Goal: Information Seeking & Learning: Understand process/instructions

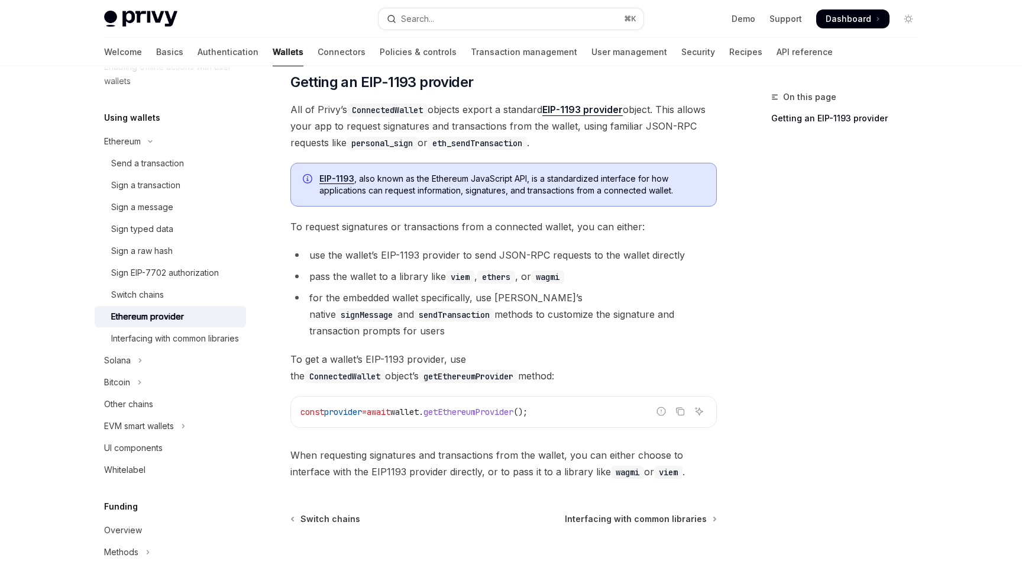
scroll to position [83, 0]
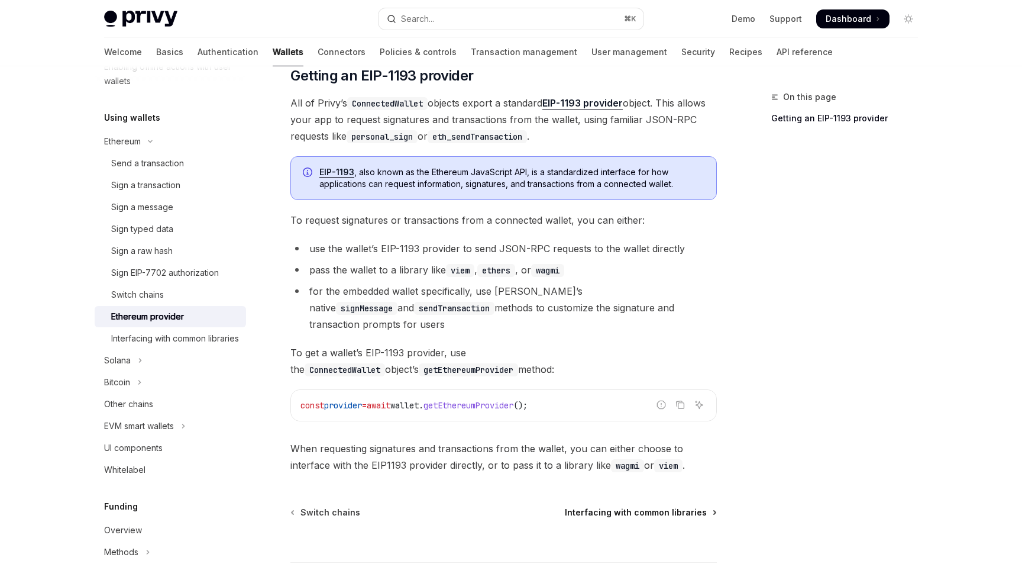
click at [644, 506] on span "Interfacing with common libraries" at bounding box center [636, 512] width 142 height 12
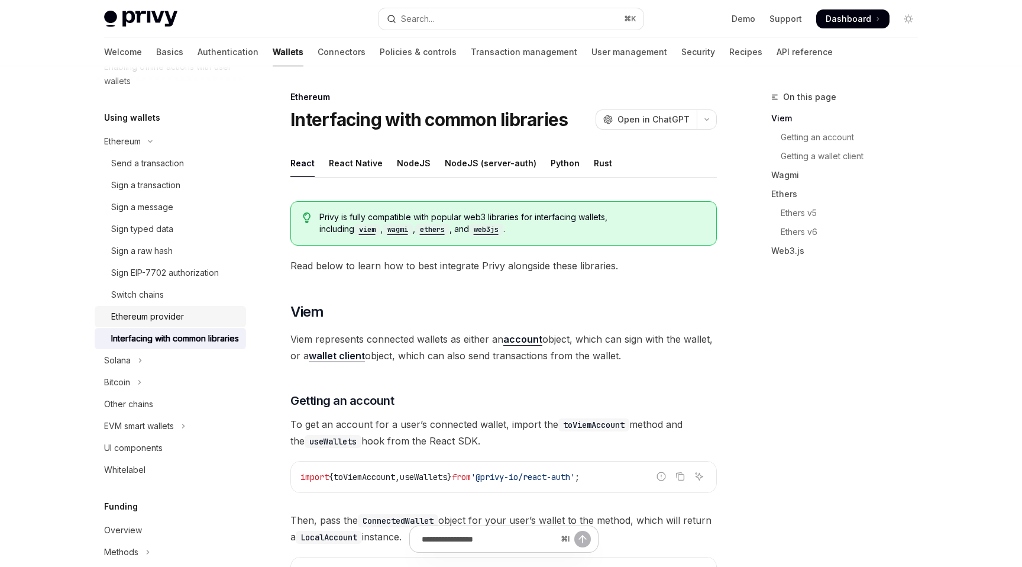
click at [181, 318] on div "Ethereum provider" at bounding box center [147, 316] width 73 height 14
type textarea "*"
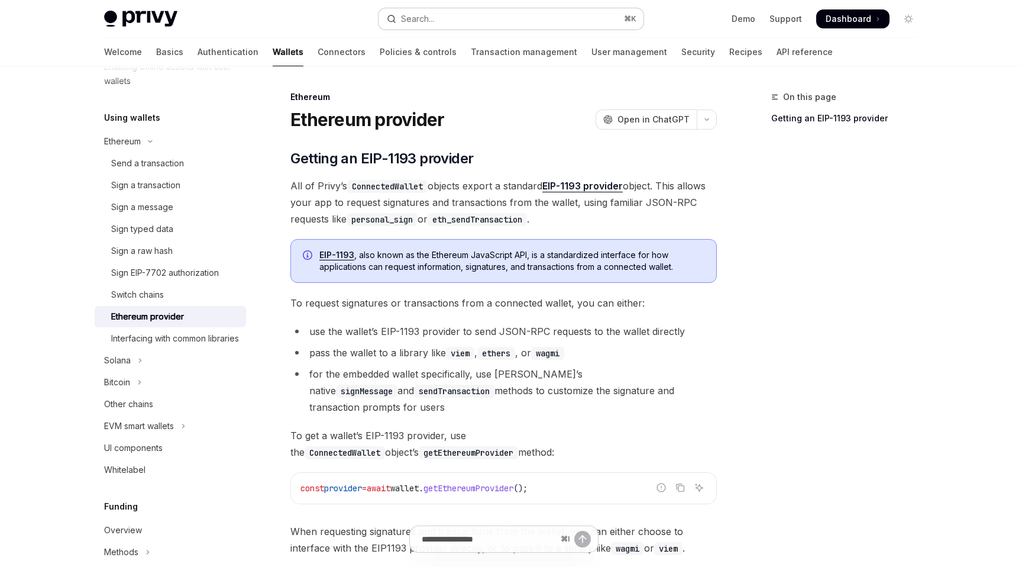
click at [529, 16] on button "Search... ⌘ K" at bounding box center [511, 18] width 265 height 21
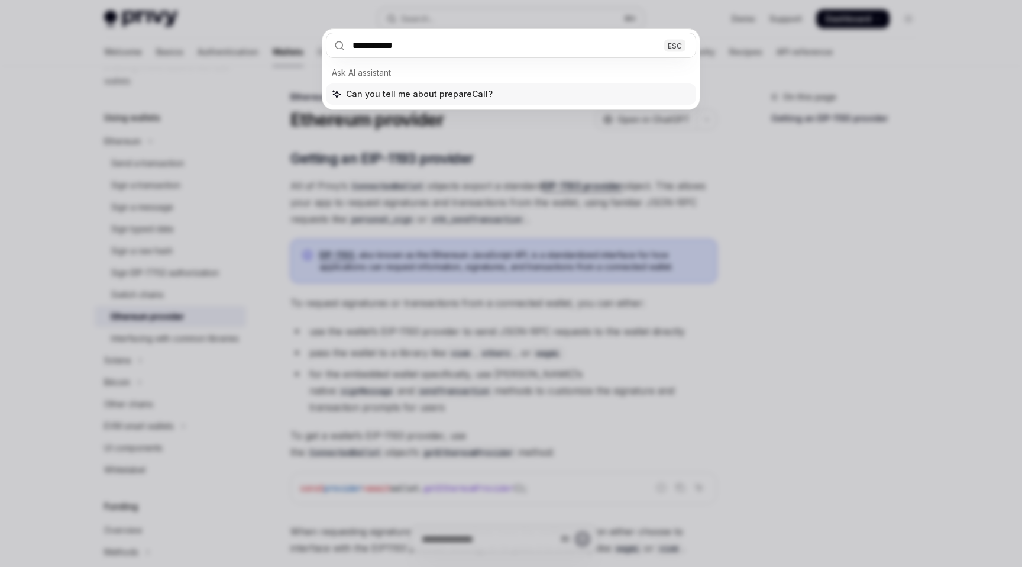
type input "**********"
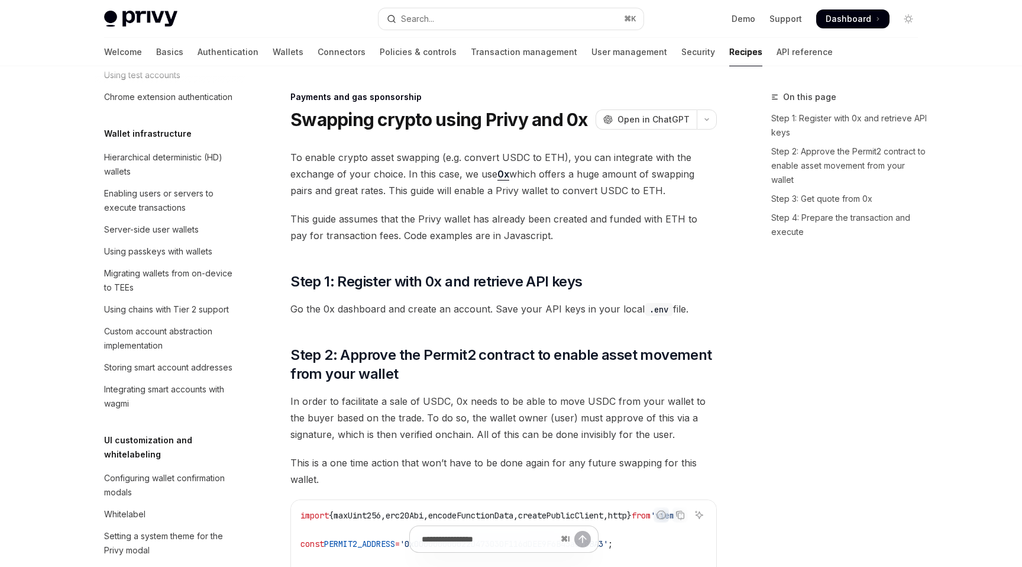
type textarea "*"
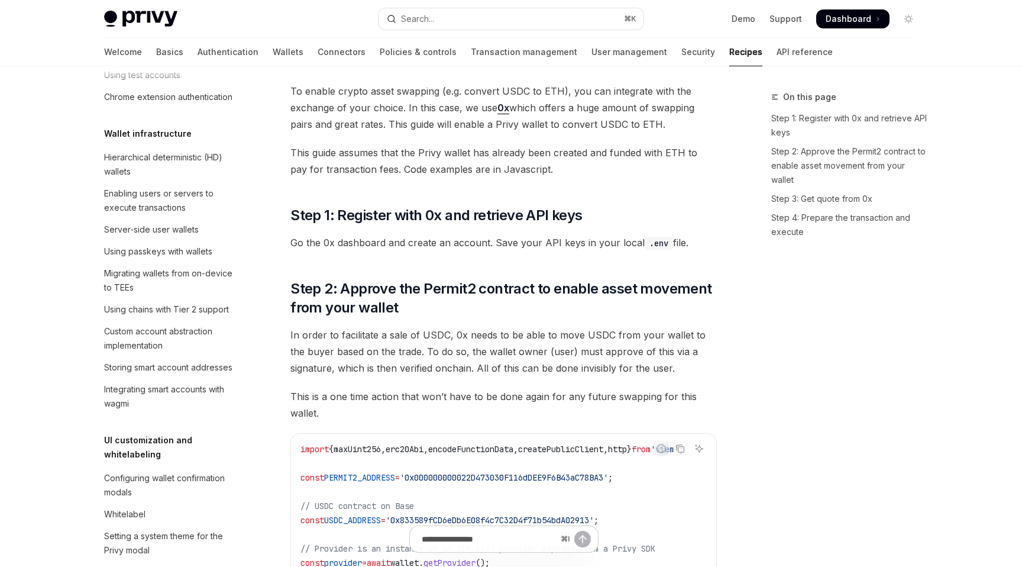
scroll to position [917, 0]
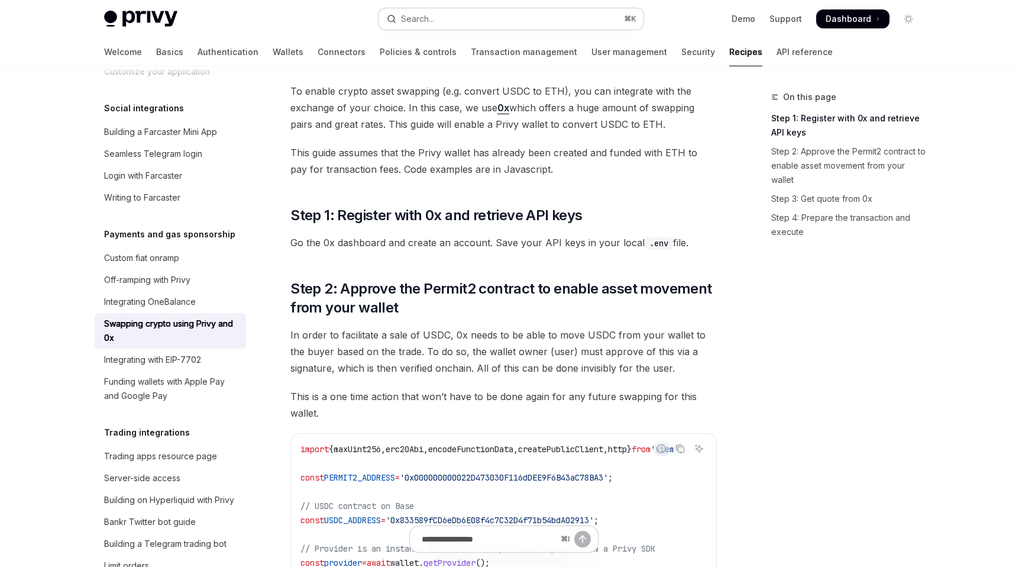
click at [542, 24] on button "Search... ⌘ K" at bounding box center [511, 18] width 265 height 21
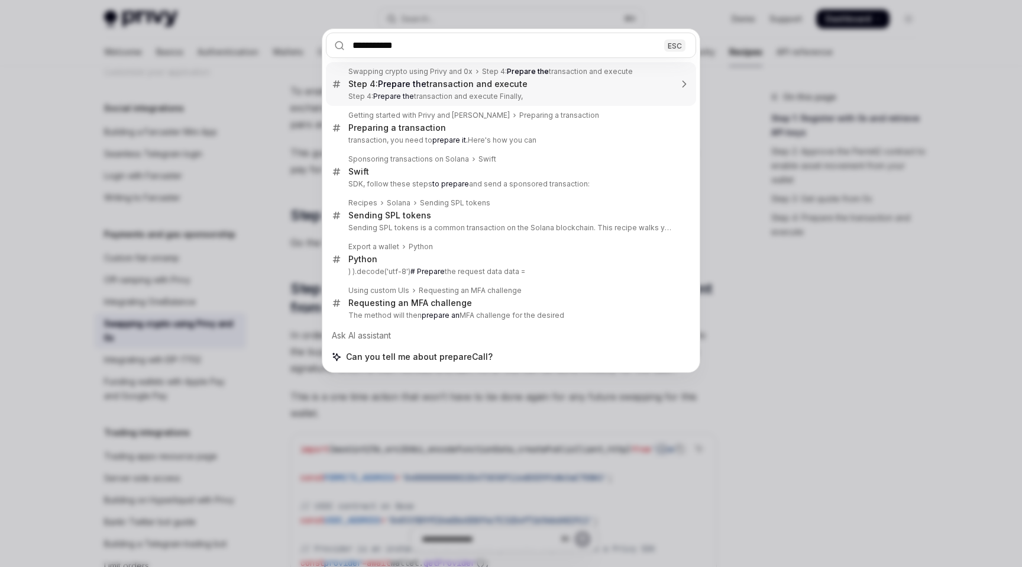
type input "**********"
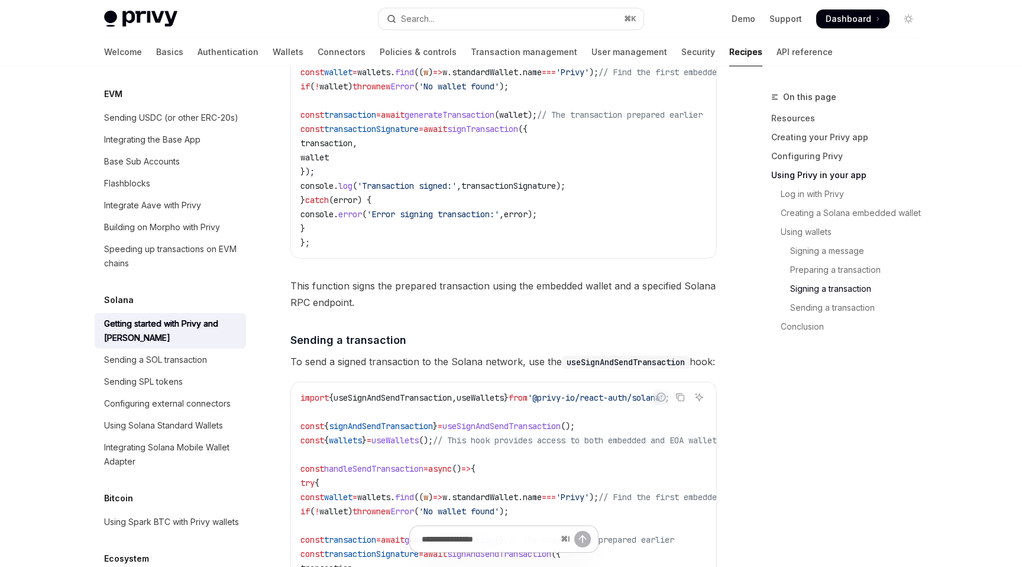
scroll to position [3627, 0]
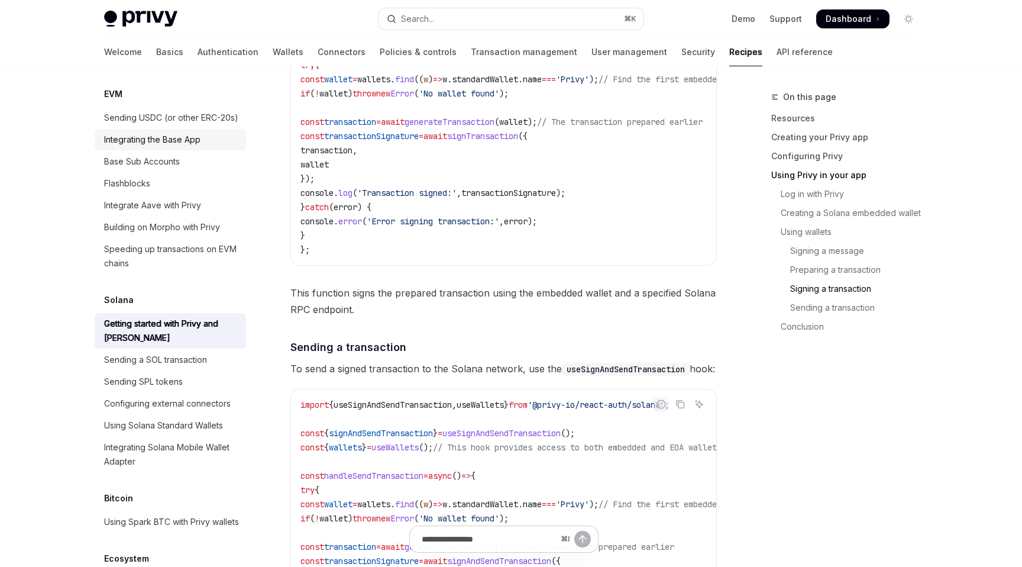
click at [195, 133] on div "Integrating the Base App" at bounding box center [152, 140] width 96 height 14
type textarea "*"
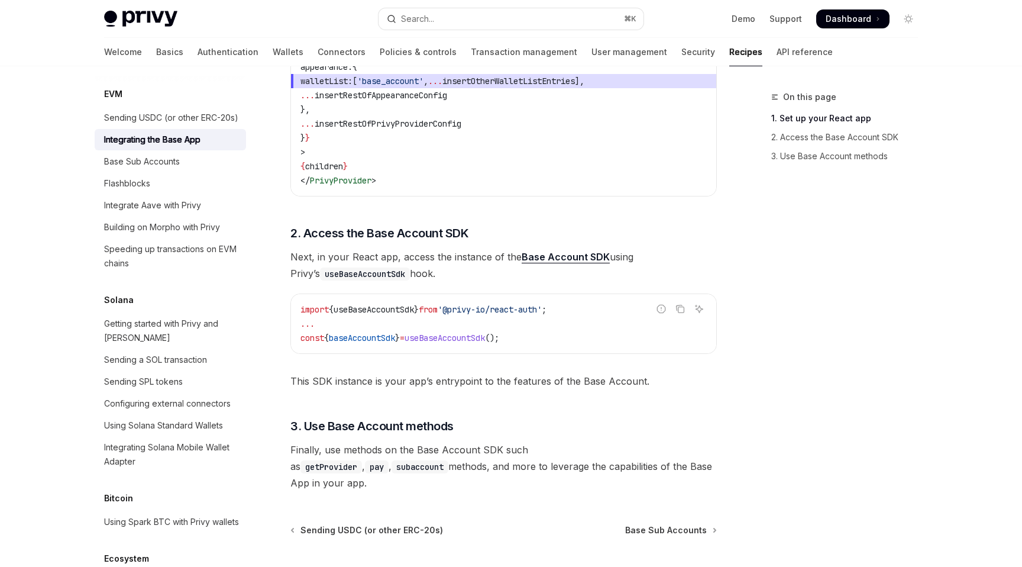
scroll to position [409, 0]
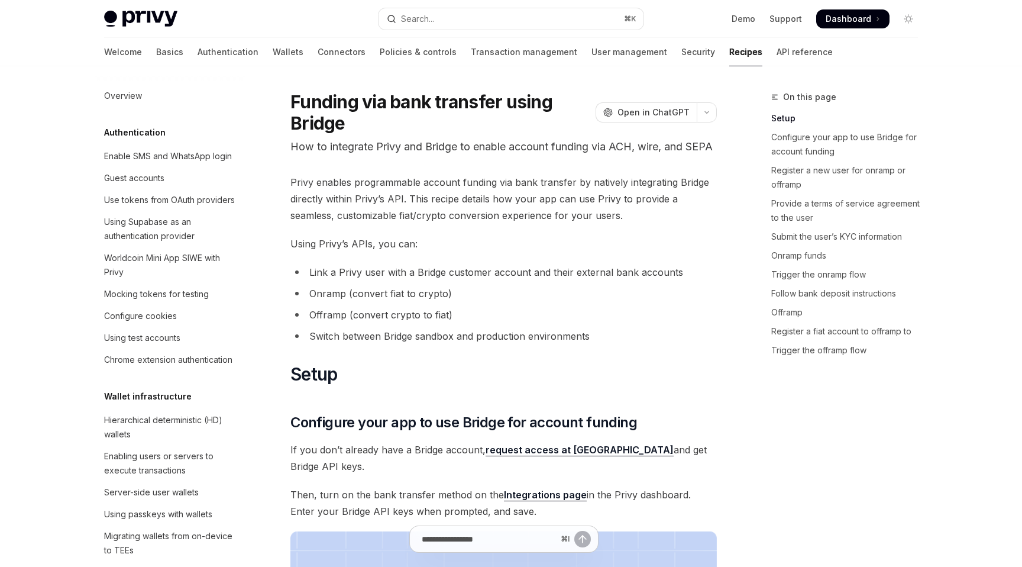
click at [313, 127] on h1 "Funding via bank transfer using Bridge" at bounding box center [440, 112] width 300 height 43
copy h1 "Bridge"
click at [567, 456] on link "request access at [GEOGRAPHIC_DATA]" at bounding box center [580, 450] width 188 height 12
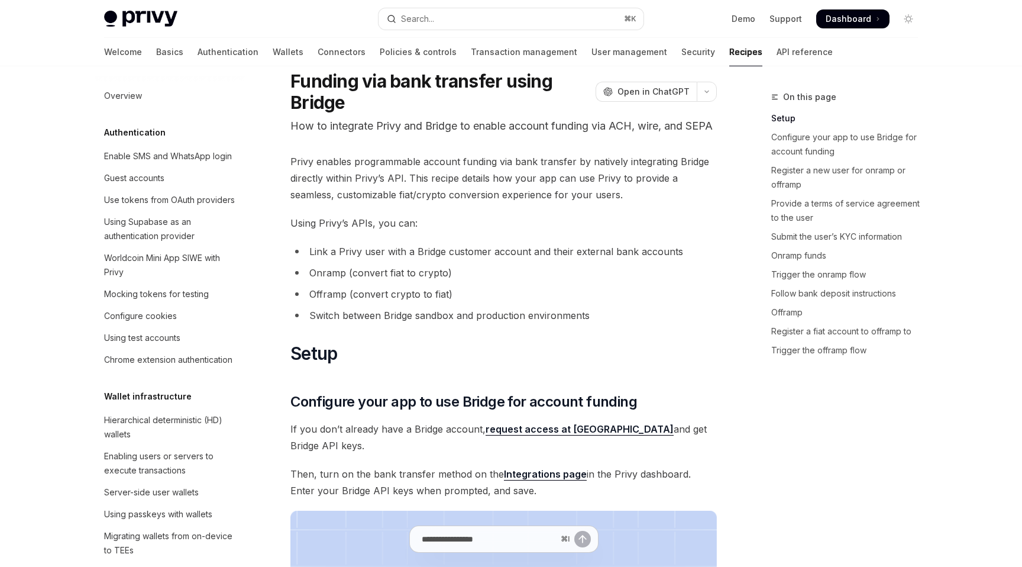
click at [695, 203] on span "Privy enables programmable account funding via bank transfer by natively integr…" at bounding box center [503, 178] width 426 height 50
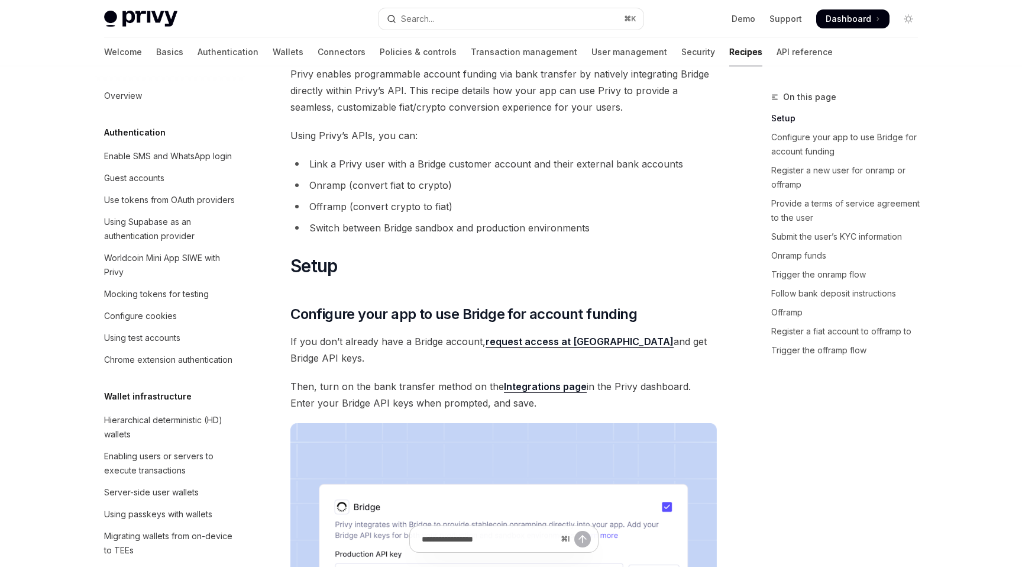
scroll to position [0, 0]
